Goal: Transaction & Acquisition: Purchase product/service

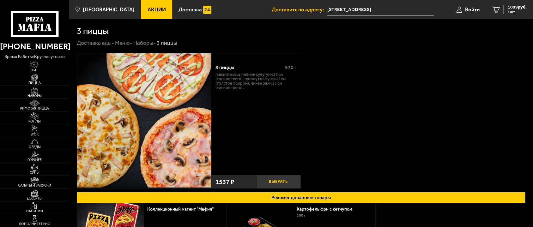
click at [275, 178] on button "Выбрать" at bounding box center [278, 182] width 45 height 14
click at [504, 7] on div "2636 руб. 2 шт." at bounding box center [515, 9] width 23 height 9
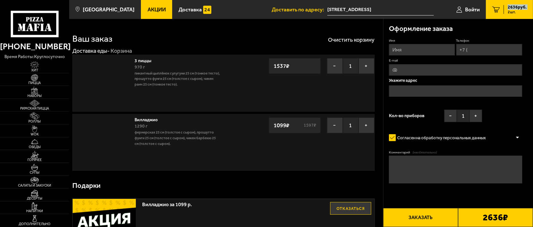
type input "[STREET_ADDRESS]"
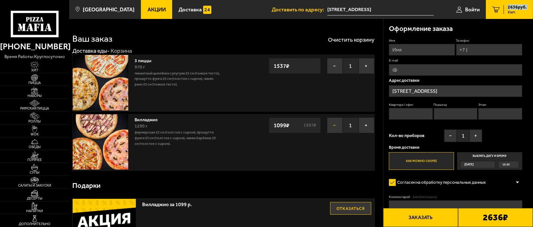
click at [330, 125] on button "−" at bounding box center [335, 126] width 16 height 16
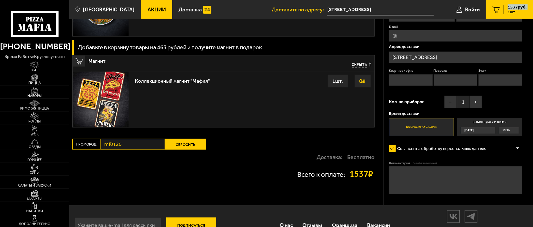
scroll to position [716, 0]
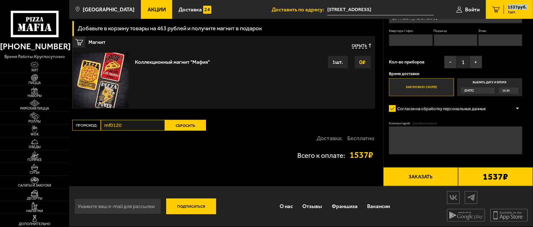
click at [205, 128] on button "Сбросить" at bounding box center [185, 125] width 41 height 11
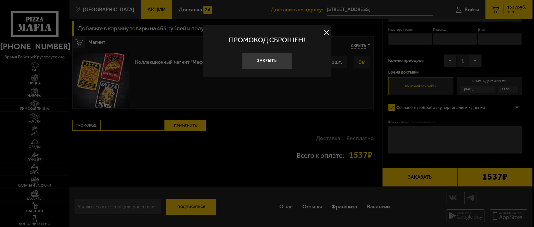
click at [148, 132] on div at bounding box center [267, 113] width 534 height 227
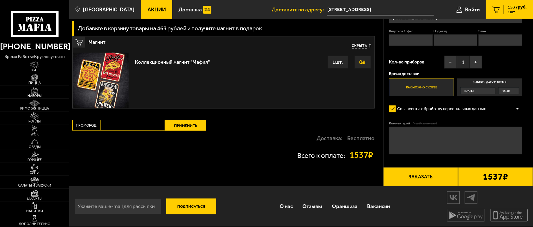
click at [144, 126] on input "Промокод:" at bounding box center [133, 125] width 64 height 11
paste input "mf0087"
type input "mf0087"
click at [181, 123] on button "Применить" at bounding box center [185, 125] width 41 height 11
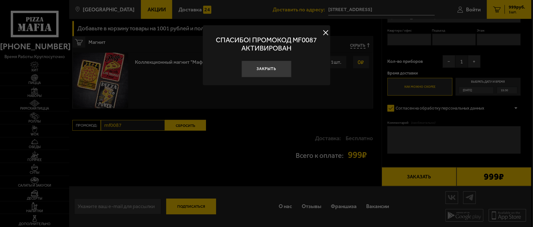
scroll to position [570, 0]
click at [325, 31] on button at bounding box center [326, 32] width 9 height 9
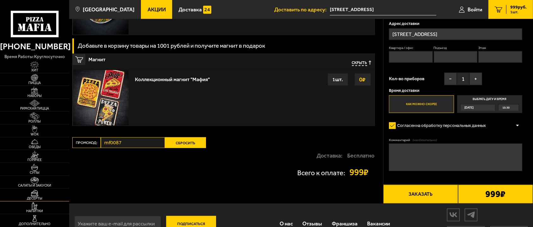
scroll to position [542, 0]
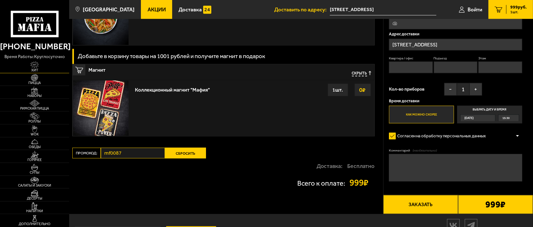
click at [35, 69] on span "Хит" at bounding box center [34, 70] width 69 height 3
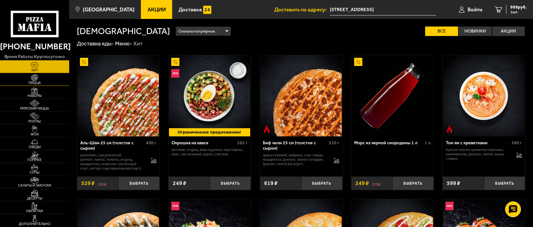
click at [37, 78] on img at bounding box center [34, 77] width 21 height 7
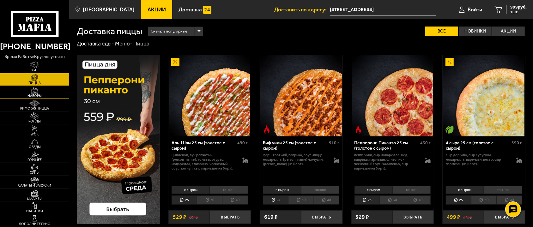
click at [43, 93] on img at bounding box center [34, 90] width 21 height 7
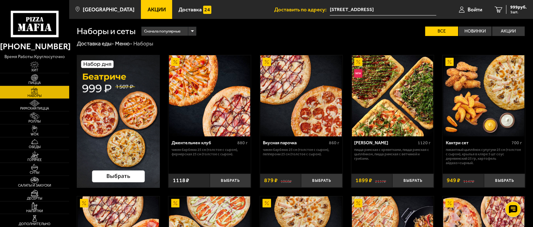
click at [190, 83] on img at bounding box center [209, 95] width 81 height 81
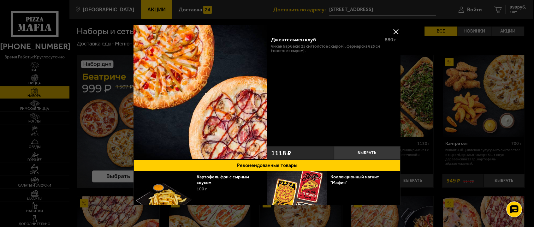
click at [441, 83] on div at bounding box center [267, 113] width 534 height 227
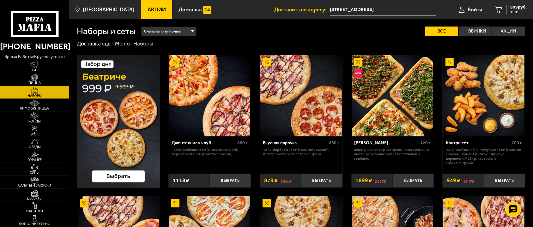
click at [151, 9] on span "Акции" at bounding box center [157, 9] width 18 height 5
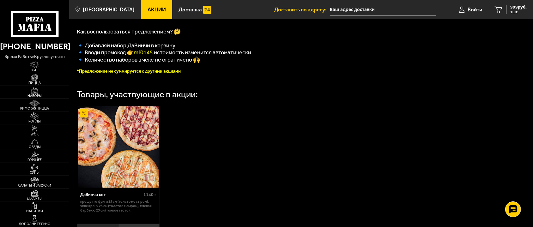
click at [244, 144] on div "ДаВинчи сет 1140 г Прошутто Фунги 25 см (толстое с сыром), Чикен Ранч 25 см (то…" at bounding box center [301, 172] width 464 height 147
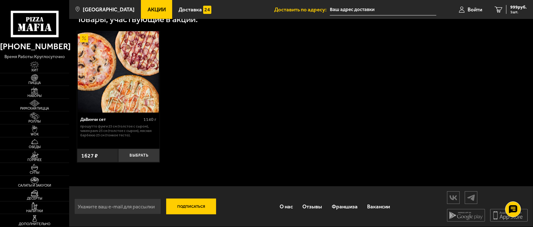
click at [306, 131] on div "ДаВинчи сет 1140 г Прошутто Фунги 25 см (толстое с сыром), Чикен Ранч 25 см (то…" at bounding box center [301, 97] width 464 height 147
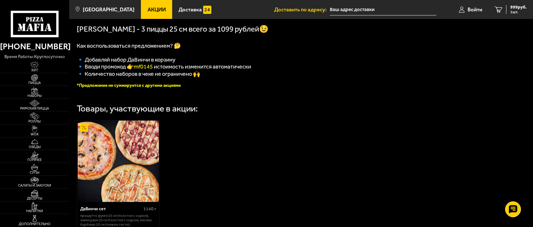
scroll to position [107, 0]
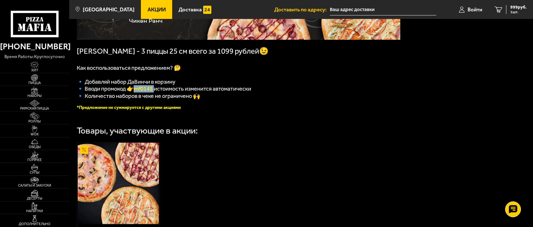
drag, startPoint x: 156, startPoint y: 91, endPoint x: 136, endPoint y: 94, distance: 19.7
click at [136, 93] on p "🔹 Вводи промокод 👉 mf0145 и стоимость изменится автоматически" at bounding box center [238, 88] width 323 height 7
copy p "mf0145"
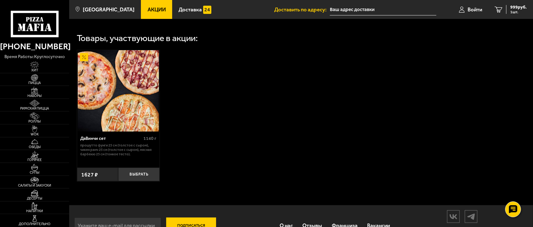
scroll to position [222, 0]
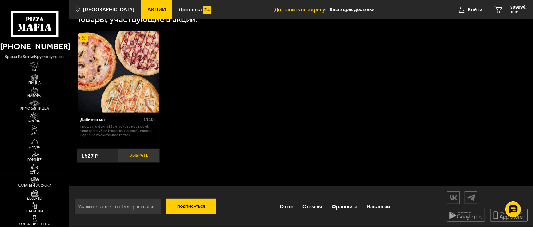
click at [142, 153] on button "Выбрать" at bounding box center [138, 156] width 41 height 14
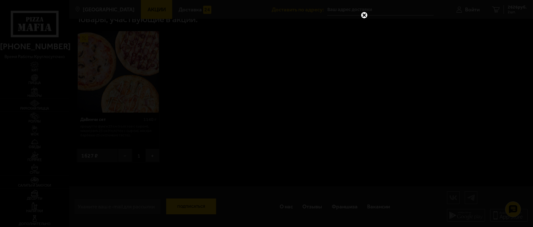
click at [405, 71] on div at bounding box center [266, 113] width 533 height 227
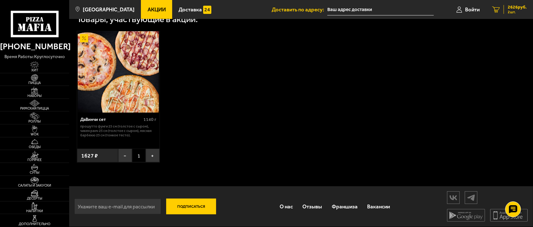
click at [514, 3] on link "2 2626 руб. 2 шт." at bounding box center [509, 9] width 47 height 19
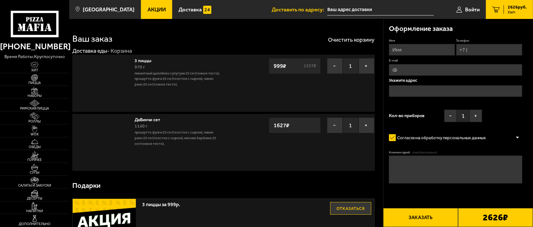
type input "[STREET_ADDRESS]"
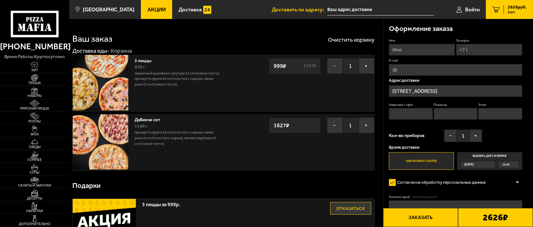
click at [335, 68] on button "−" at bounding box center [335, 66] width 16 height 16
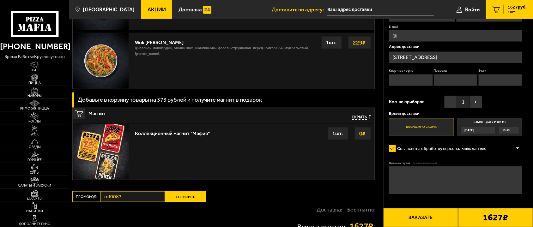
scroll to position [716, 0]
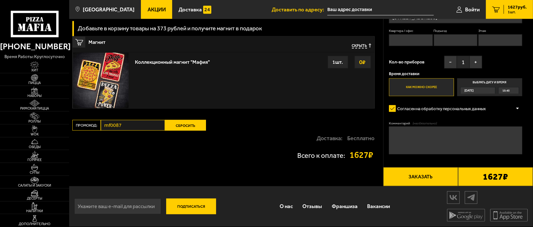
click at [149, 133] on div "Доставка: Бесплатно" at bounding box center [223, 138] width 302 height 15
click at [186, 126] on button "Сбросить" at bounding box center [185, 125] width 41 height 11
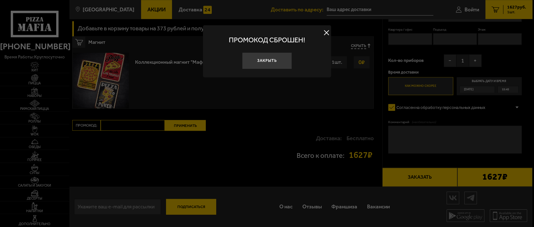
click at [276, 153] on div at bounding box center [267, 113] width 534 height 227
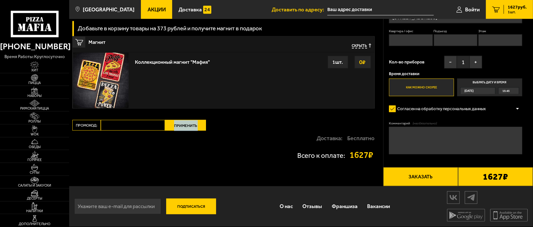
click at [154, 129] on input "Промокод:" at bounding box center [133, 125] width 64 height 11
paste input "mf0145"
type input "mf0145"
click at [188, 129] on button "Применить" at bounding box center [185, 125] width 41 height 11
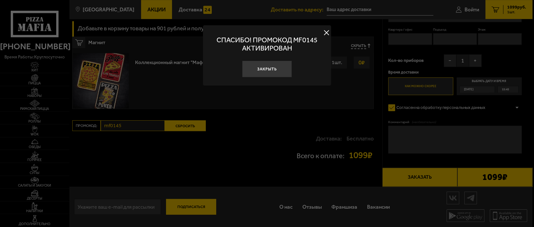
click at [162, 188] on div at bounding box center [267, 113] width 534 height 227
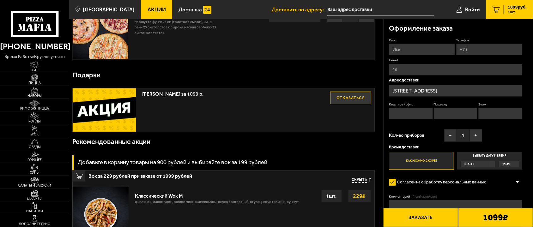
scroll to position [0, 0]
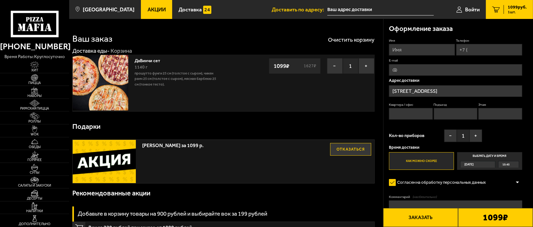
click at [290, 111] on div "ДаВинчи сет 1140 г Прошутто Фунги 25 см (толстое с сыром), Чикен Ранч 25 см (то…" at bounding box center [223, 83] width 302 height 57
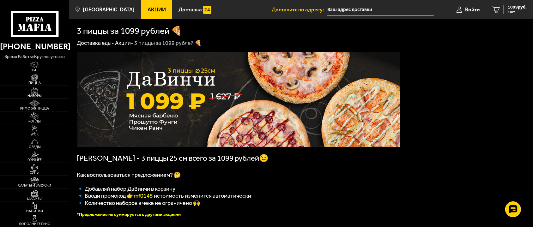
click at [417, 78] on div "Набор ДаВинчи - 3 пиццы 25 см всего за 1099 рублей😉 Как воспользоваться предлож…" at bounding box center [301, 226] width 464 height 358
